Goal: Task Accomplishment & Management: Complete application form

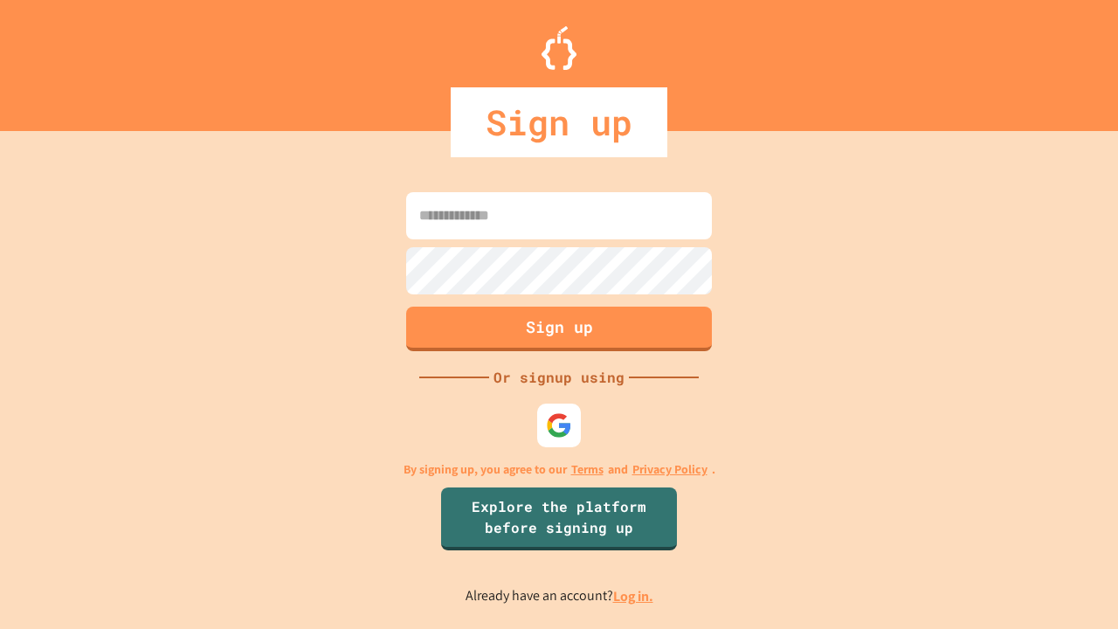
click at [634, 596] on link "Log in." at bounding box center [633, 596] width 40 height 18
